Goal: Entertainment & Leisure: Browse casually

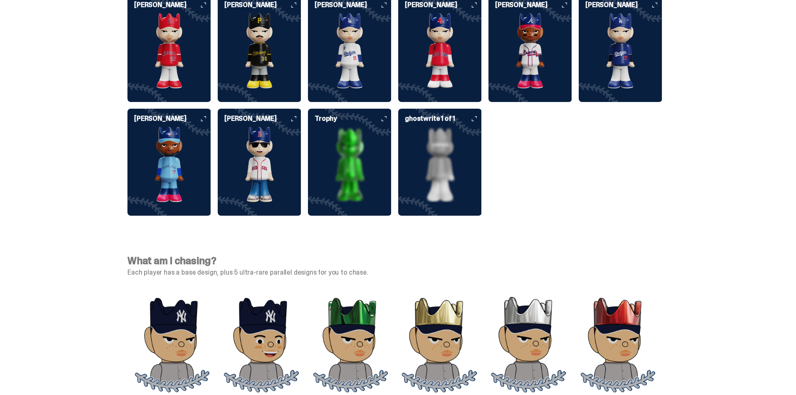
scroll to position [2344, 0]
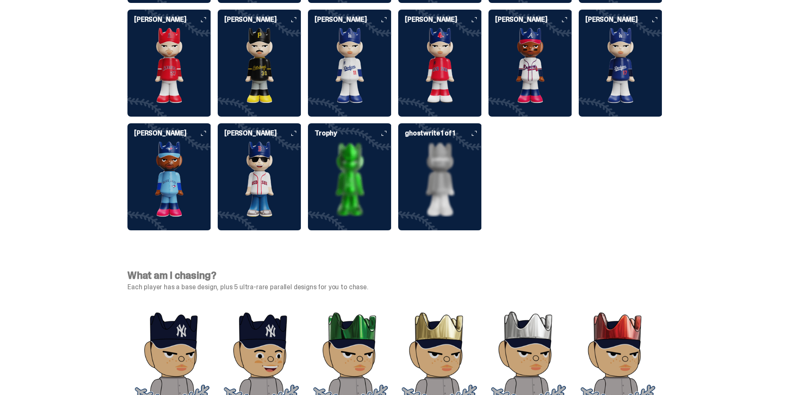
click at [296, 131] on icon at bounding box center [293, 133] width 5 height 5
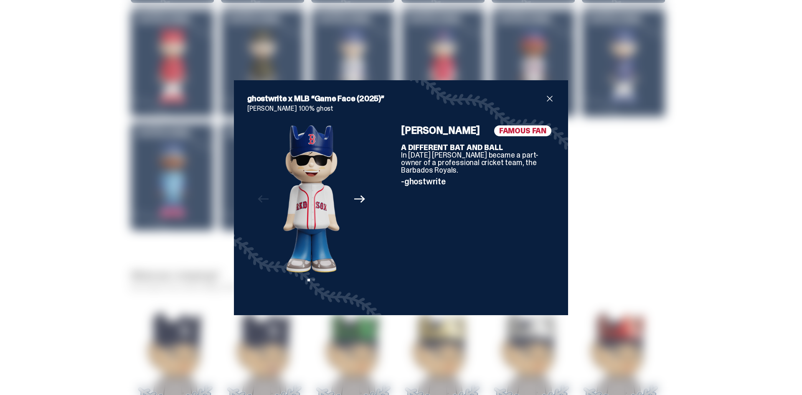
click at [356, 201] on icon "Next" at bounding box center [359, 198] width 11 height 11
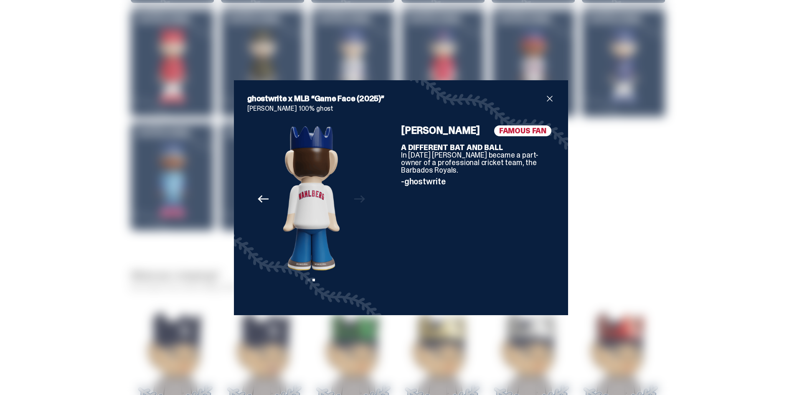
click at [356, 201] on div "Previous Next View slide 1 View slide 2" at bounding box center [311, 213] width 128 height 176
click at [545, 100] on span "close" at bounding box center [550, 99] width 10 height 10
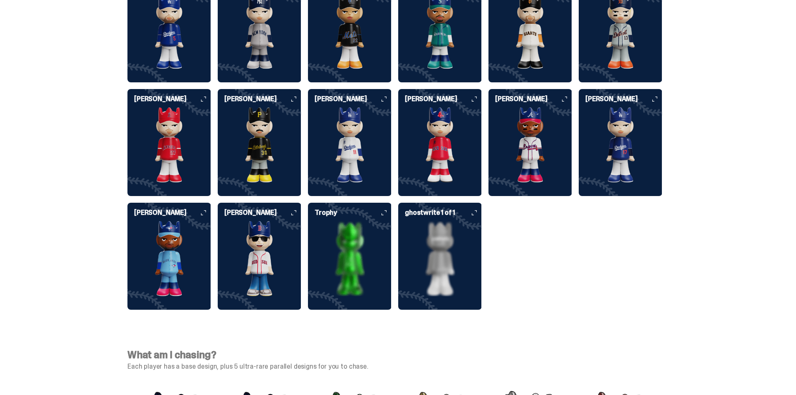
scroll to position [2261, 0]
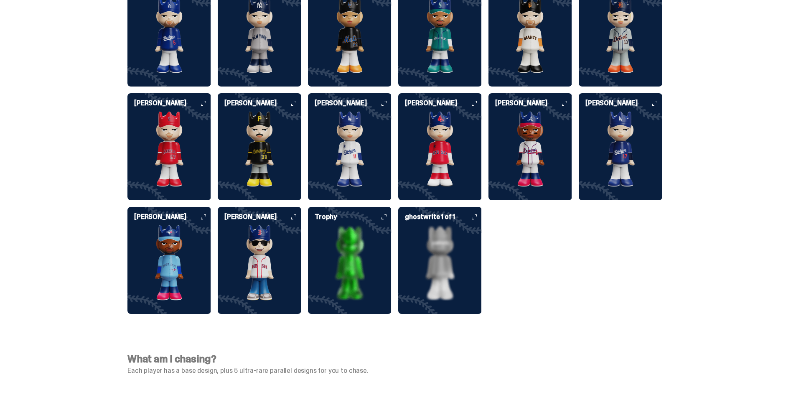
click at [439, 225] on img at bounding box center [440, 262] width 84 height 75
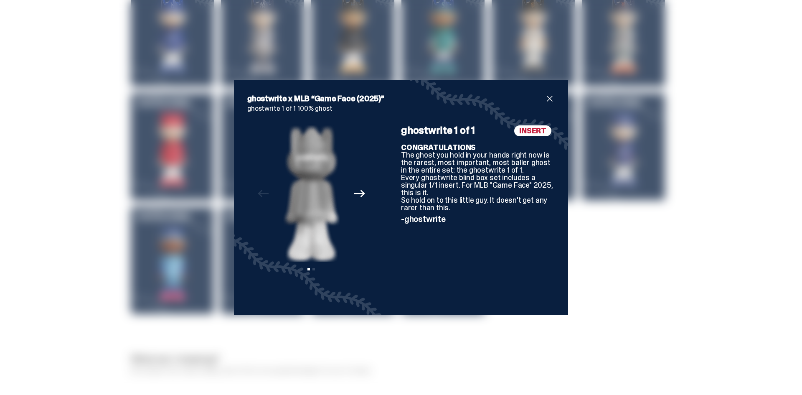
click at [356, 193] on icon "Next" at bounding box center [359, 194] width 11 height 8
click at [545, 96] on span "close" at bounding box center [550, 99] width 10 height 10
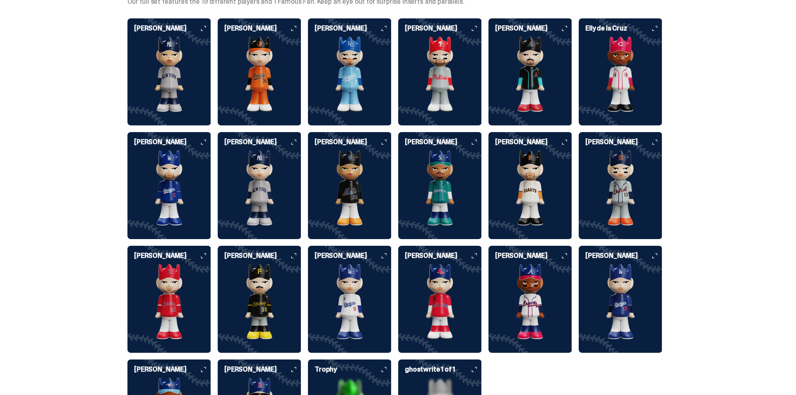
scroll to position [2094, 0]
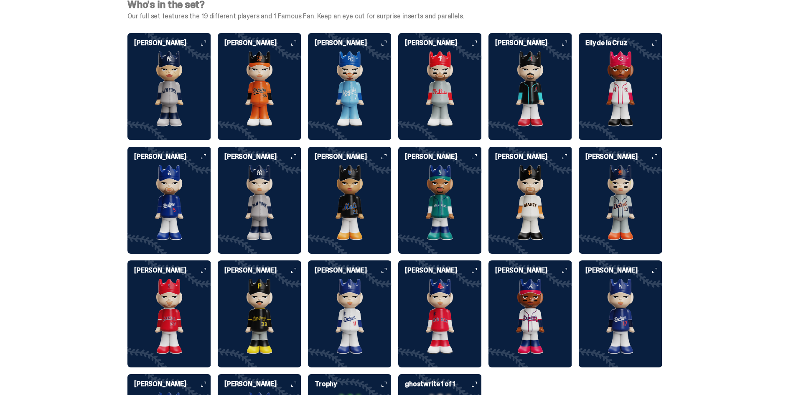
click at [567, 154] on icon at bounding box center [564, 156] width 5 height 5
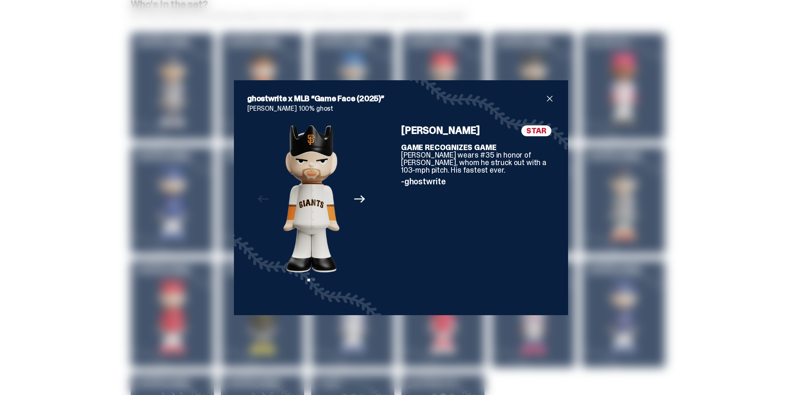
click at [358, 198] on icon "Next" at bounding box center [359, 198] width 11 height 11
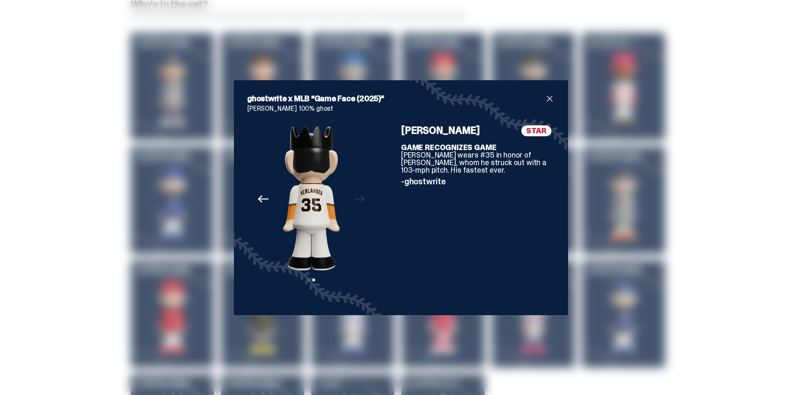
click at [548, 98] on span "close" at bounding box center [550, 99] width 10 height 10
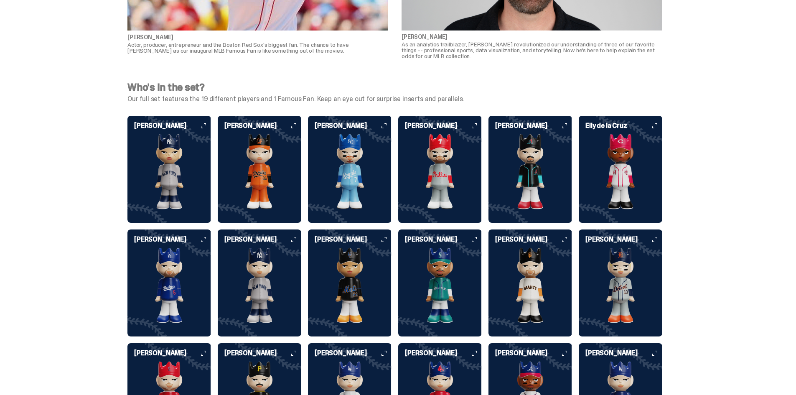
scroll to position [2010, 0]
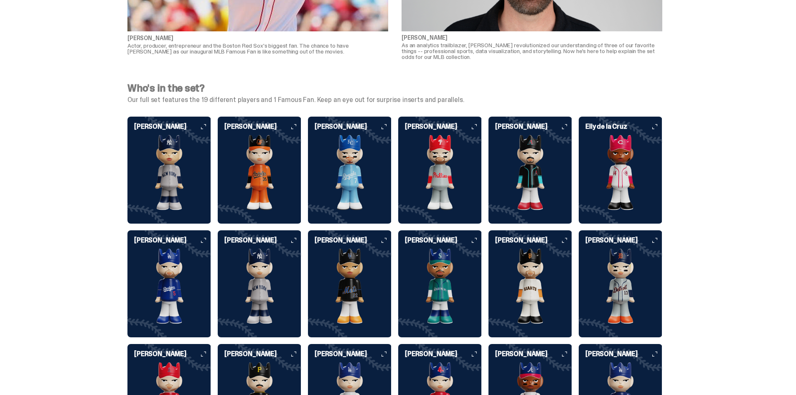
click at [386, 123] on h6 "[PERSON_NAME]" at bounding box center [353, 126] width 77 height 7
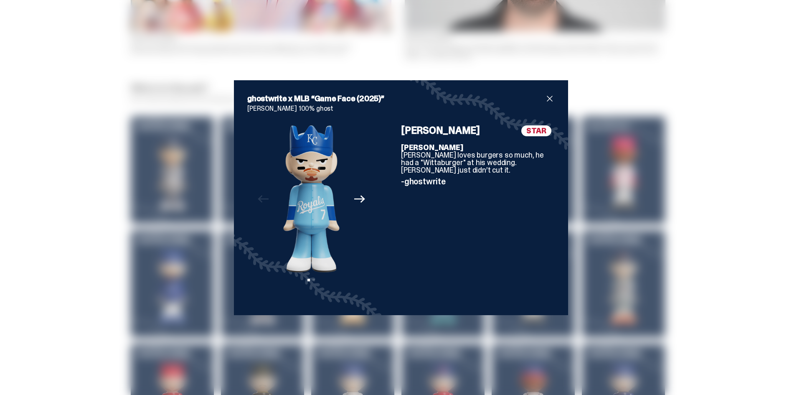
click at [358, 196] on icon "Next" at bounding box center [359, 199] width 11 height 8
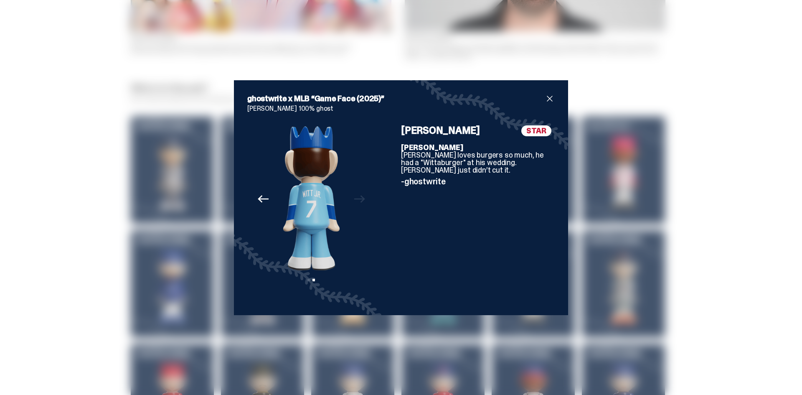
click at [545, 99] on span "close" at bounding box center [550, 99] width 10 height 10
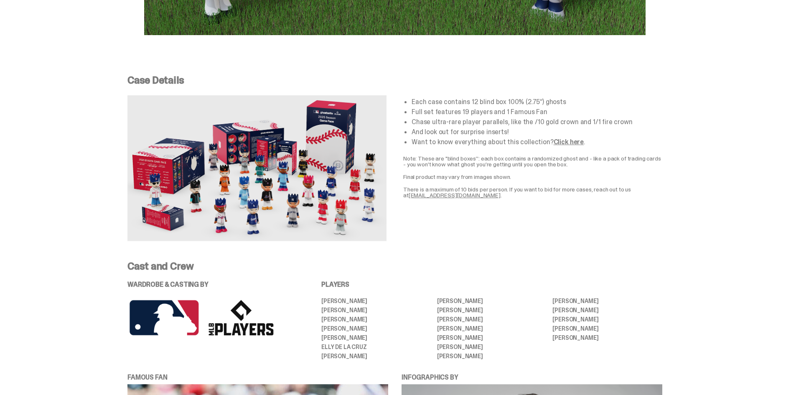
scroll to position [1509, 0]
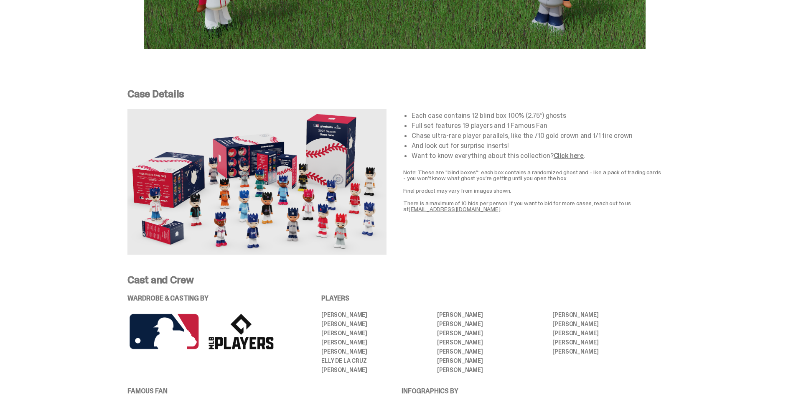
click at [564, 151] on link "Click here" at bounding box center [569, 155] width 30 height 9
